Goal: Navigation & Orientation: Go to known website

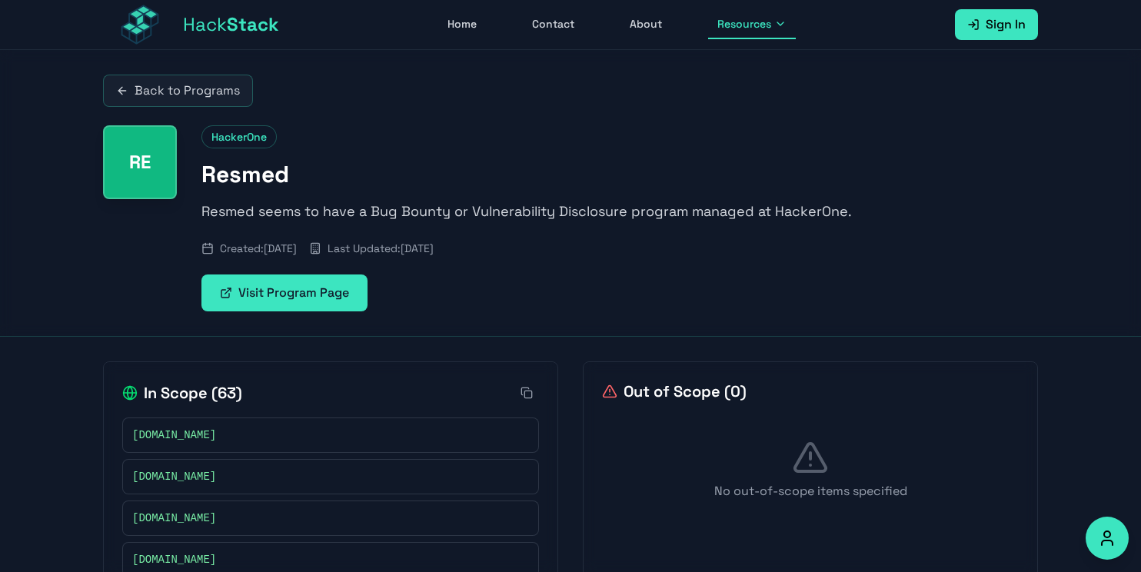
click at [218, 82] on link "Back to Programs" at bounding box center [178, 91] width 150 height 32
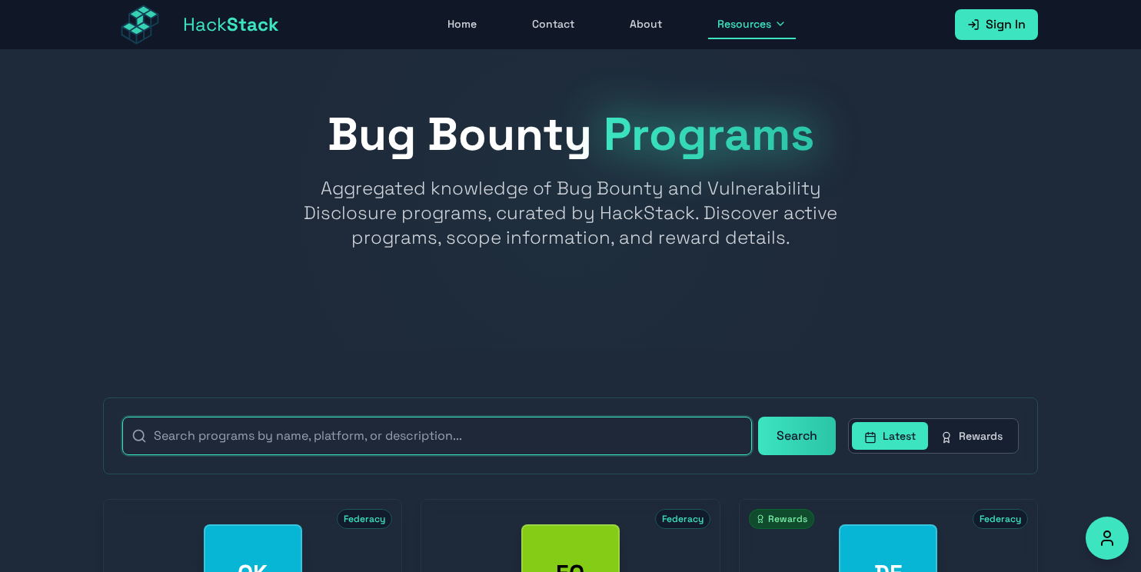
click at [386, 450] on input "text" at bounding box center [437, 436] width 630 height 38
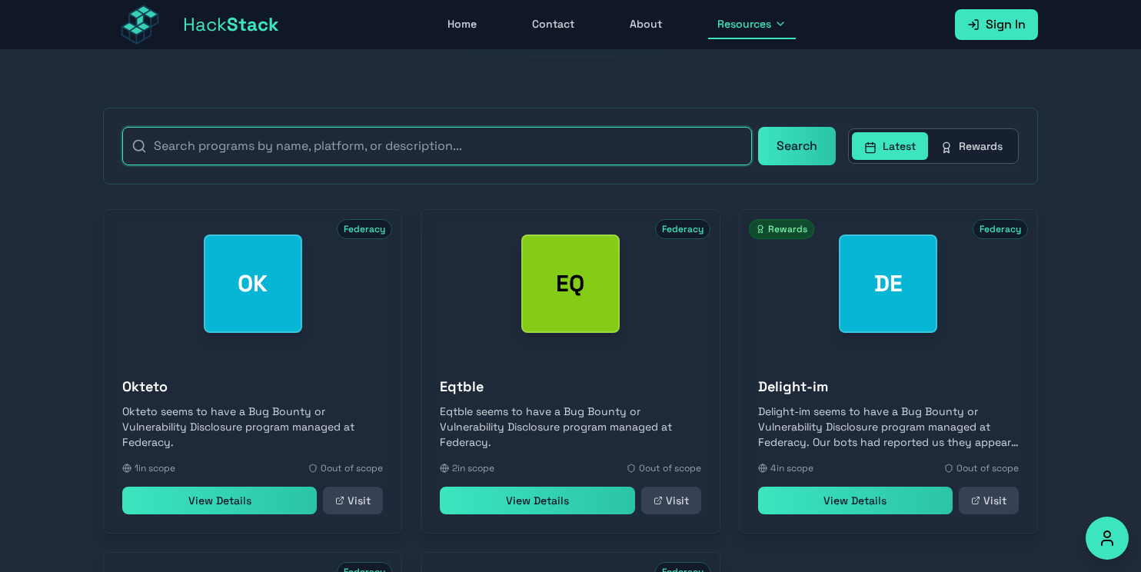
paste input "[DOMAIN_NAME][URL]"
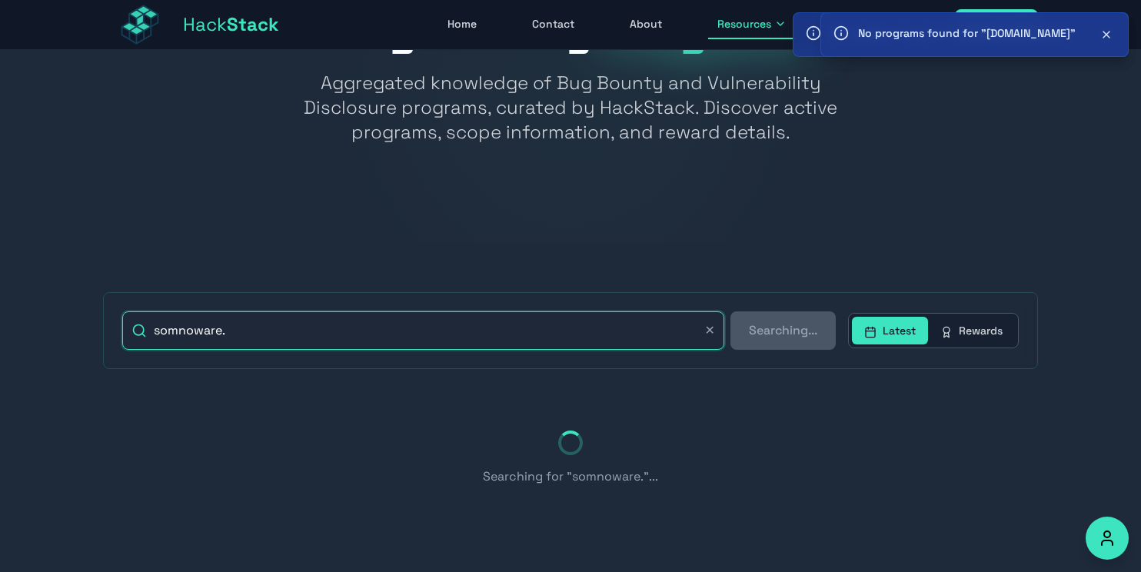
type input "somnoware"
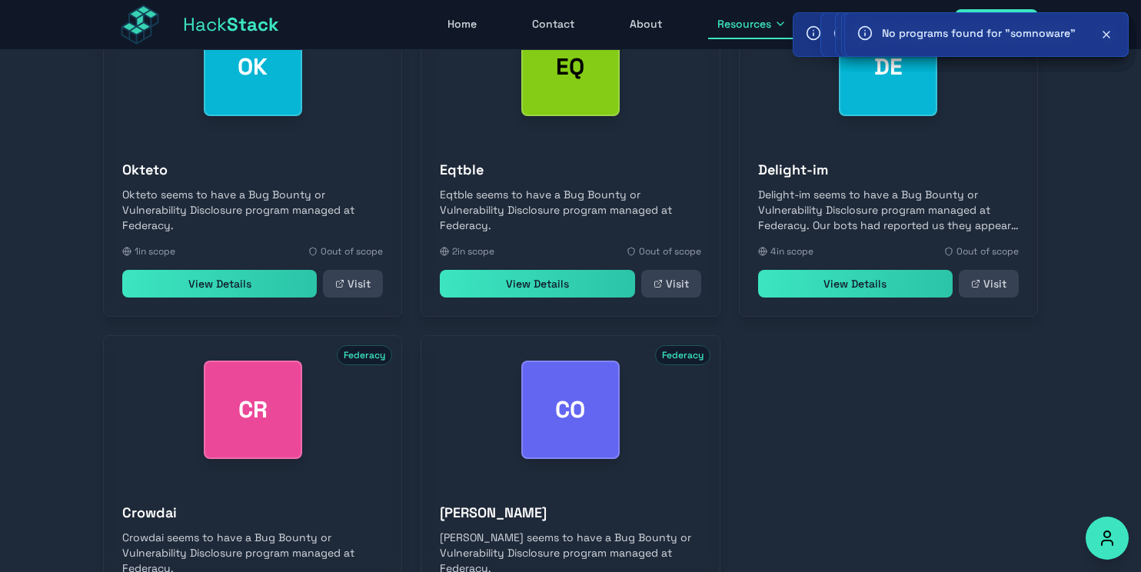
scroll to position [705, 0]
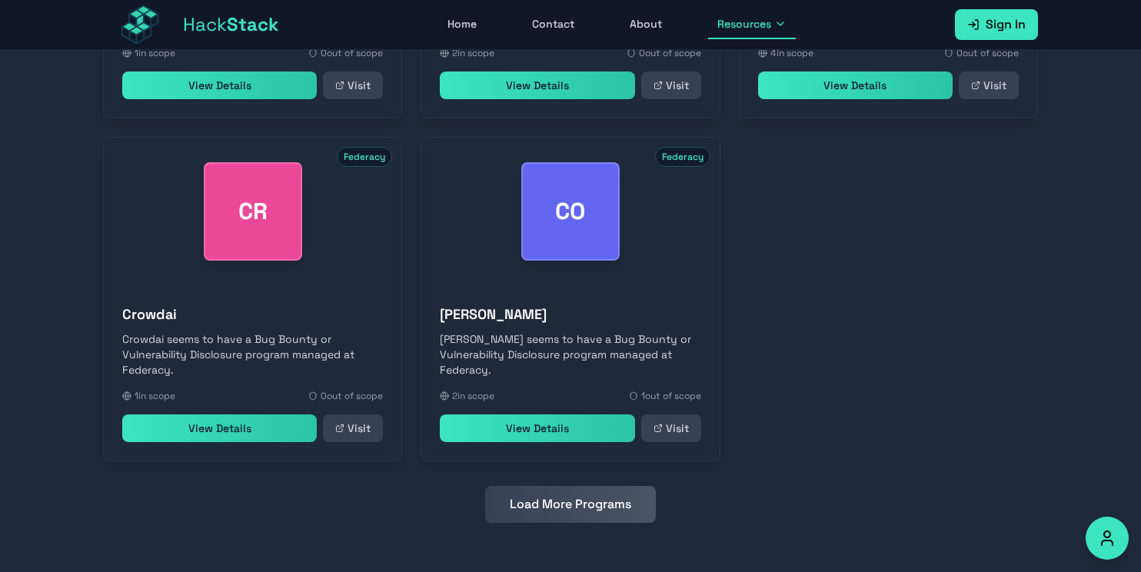
click at [561, 511] on button "Load More Programs" at bounding box center [570, 504] width 171 height 37
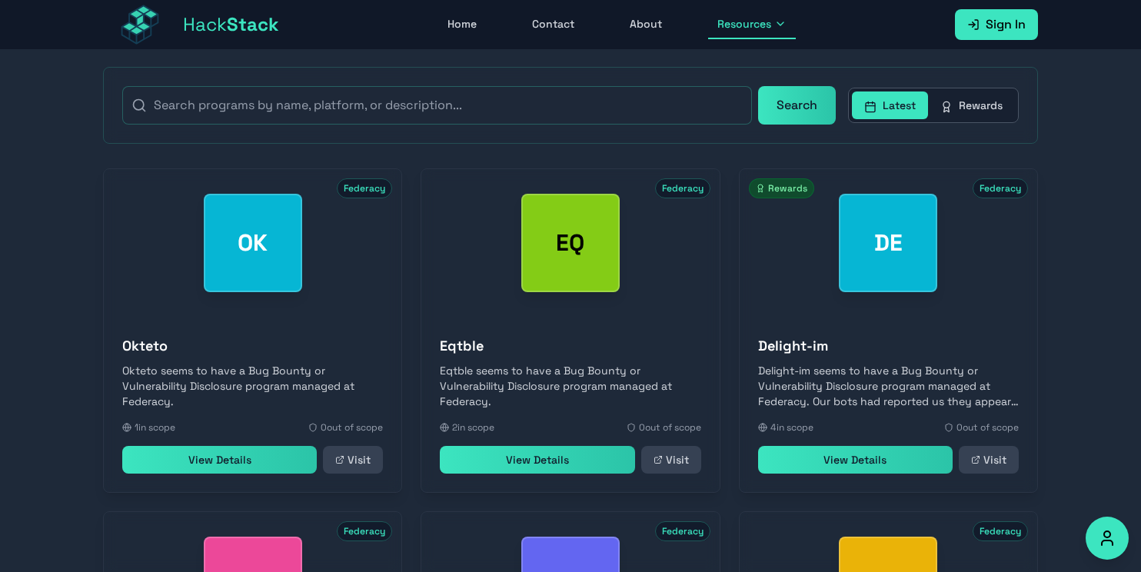
scroll to position [361, 0]
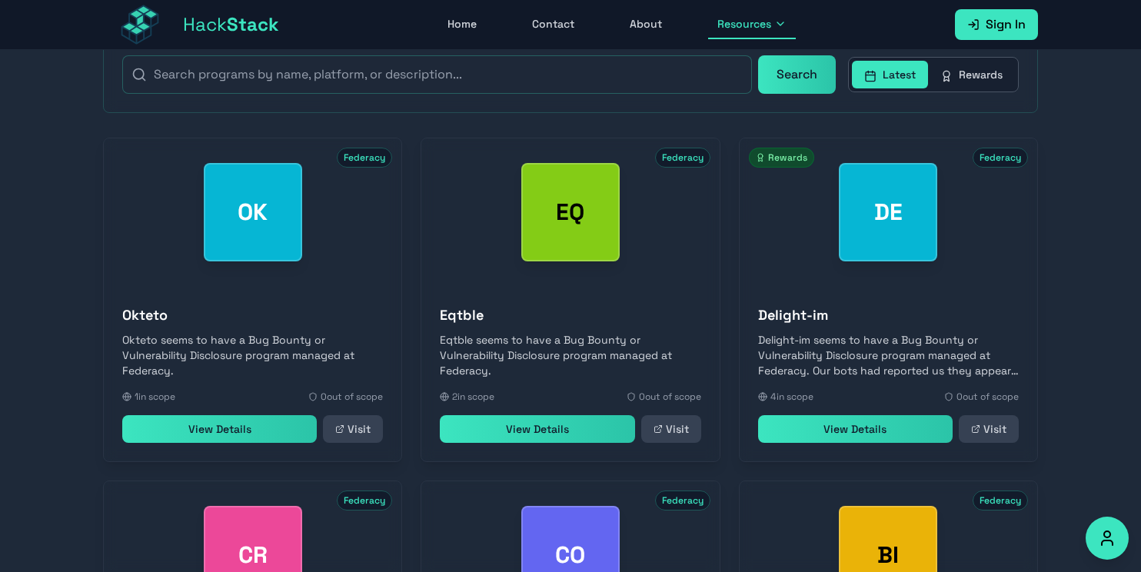
click at [512, 433] on link "View Details" at bounding box center [537, 429] width 194 height 28
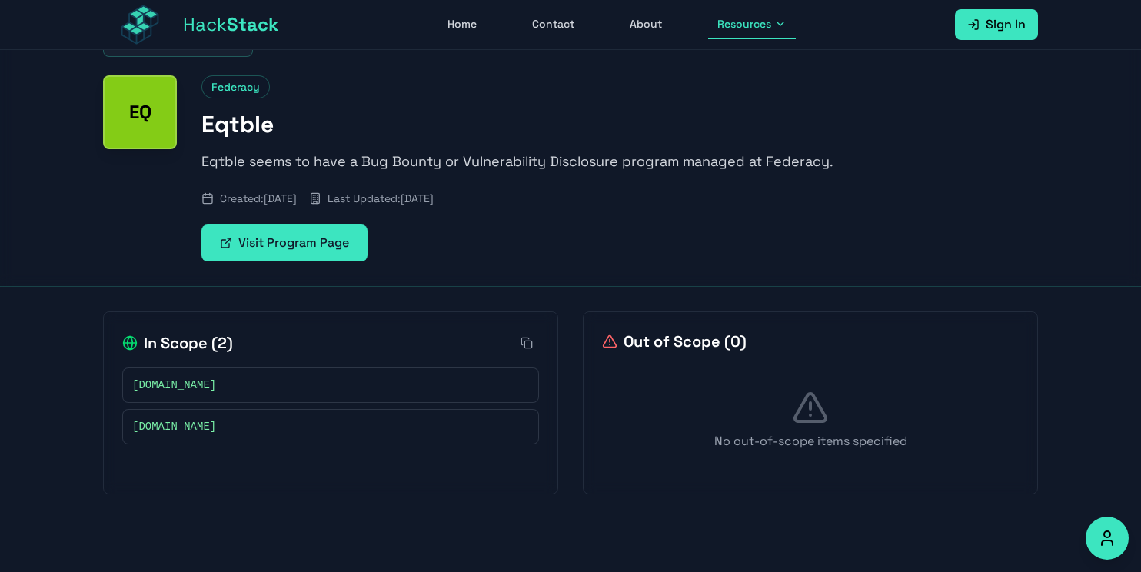
click at [287, 248] on link "Visit Program Page" at bounding box center [284, 242] width 166 height 37
